Goal: Navigation & Orientation: Find specific page/section

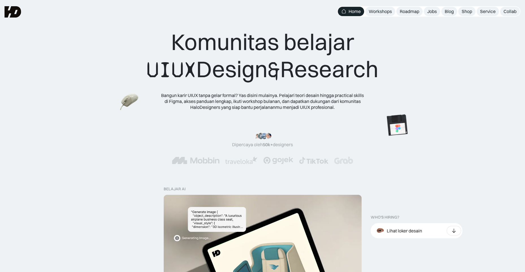
click at [99, 58] on div "Komunitas belajar UIUX Design & Research Bangun karir UIUX tanpa gelar formal? …" at bounding box center [263, 69] width 480 height 82
click at [404, 12] on div "Roadmap" at bounding box center [410, 11] width 20 height 6
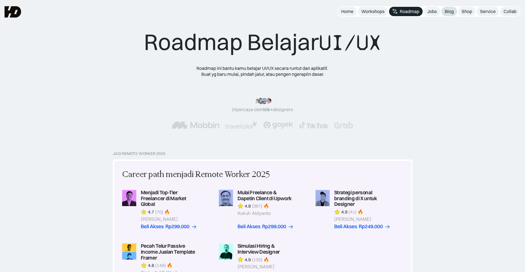
click at [448, 10] on div "Blog" at bounding box center [449, 11] width 9 height 6
